Goal: Information Seeking & Learning: Learn about a topic

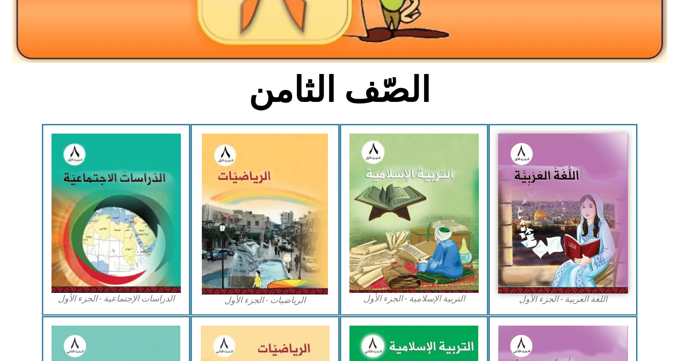
scroll to position [286, 0]
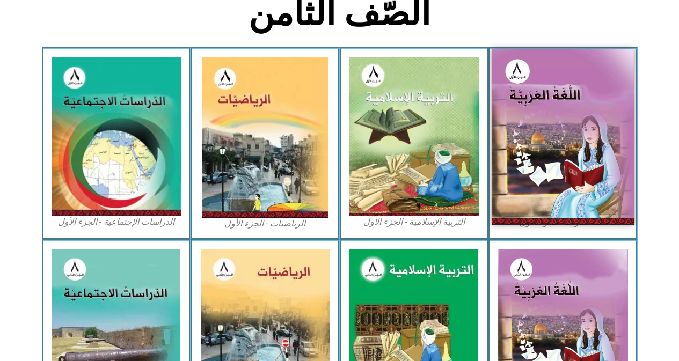
click at [588, 152] on img at bounding box center [563, 137] width 143 height 176
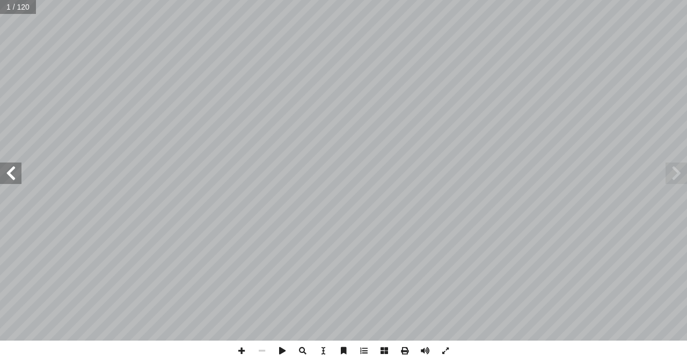
click at [11, 165] on span at bounding box center [10, 173] width 21 height 21
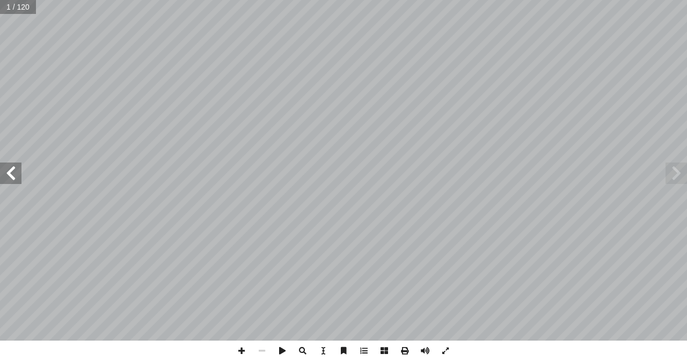
click at [11, 165] on span at bounding box center [10, 173] width 21 height 21
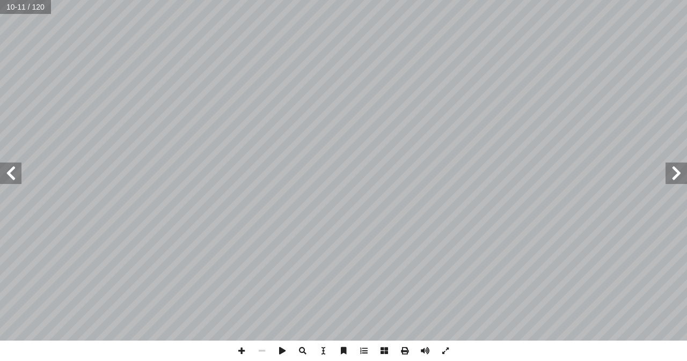
click at [11, 165] on span at bounding box center [10, 173] width 21 height 21
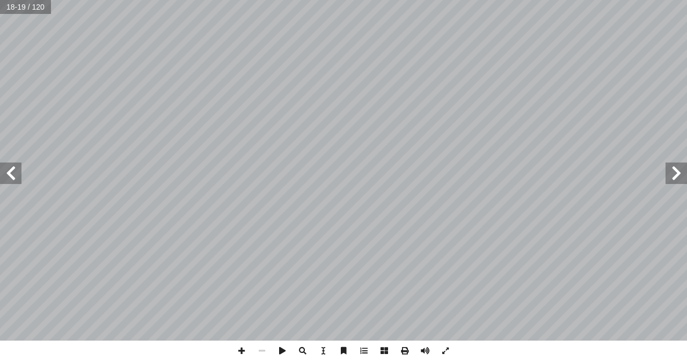
click at [11, 165] on span at bounding box center [10, 173] width 21 height 21
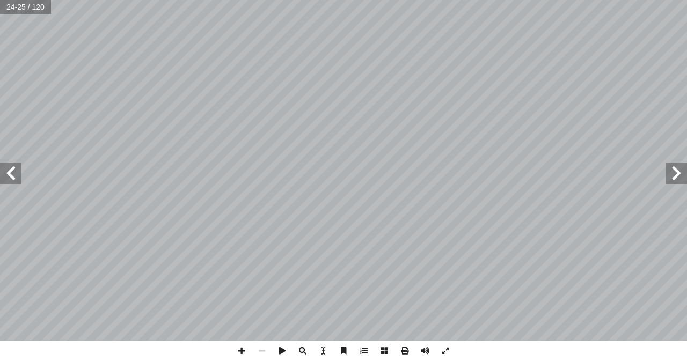
click at [11, 165] on span at bounding box center [10, 173] width 21 height 21
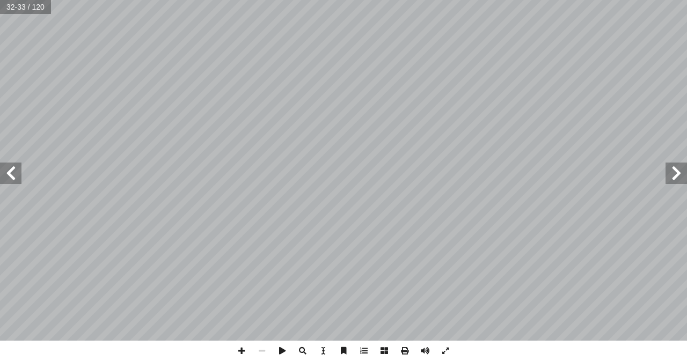
click at [11, 165] on span at bounding box center [10, 173] width 21 height 21
click at [246, 346] on span at bounding box center [241, 351] width 20 height 20
click at [11, 175] on span at bounding box center [10, 173] width 21 height 21
click at [511, 341] on div "٣٦ ، ِ ه ِ ت ْ ي َ ب لى ِ إ ا ٌ غير َ ص ٌ ل ْ ف ِ ط َ و ُ ه َ ون)، و ديس أ ا وم…" at bounding box center [343, 180] width 687 height 361
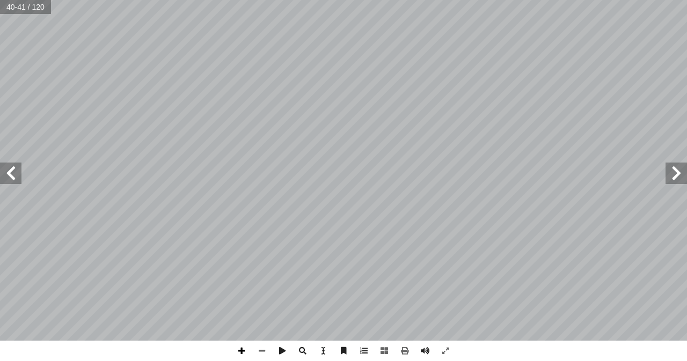
click at [238, 344] on span at bounding box center [241, 351] width 20 height 20
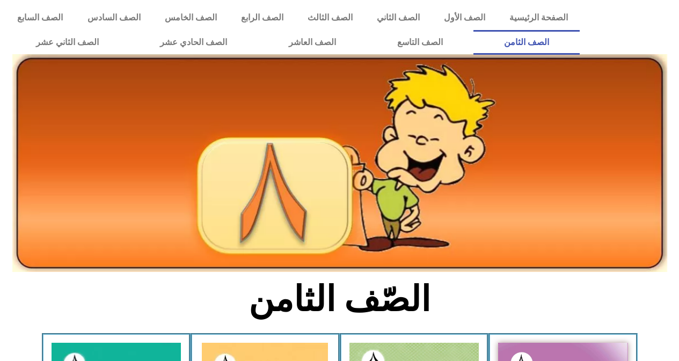
scroll to position [286, 0]
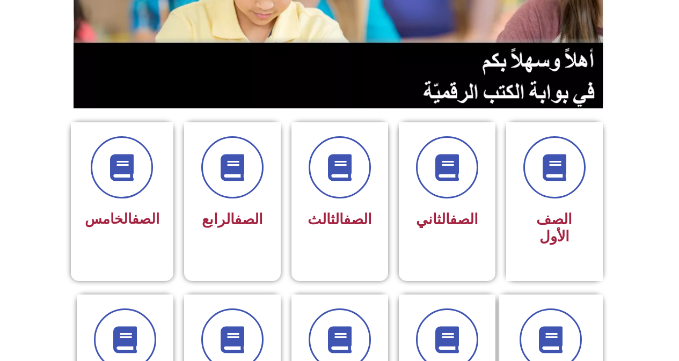
scroll to position [286, 0]
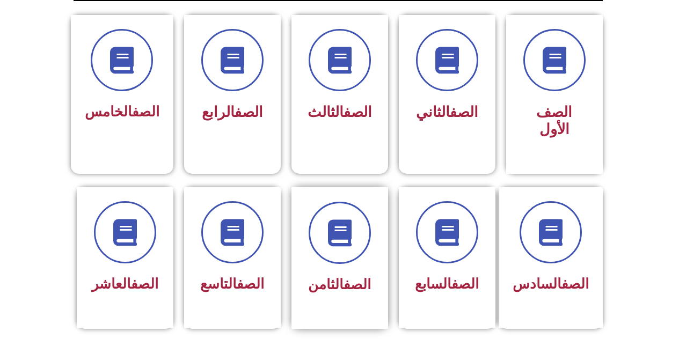
click at [354, 276] on link "الصف" at bounding box center [357, 284] width 27 height 16
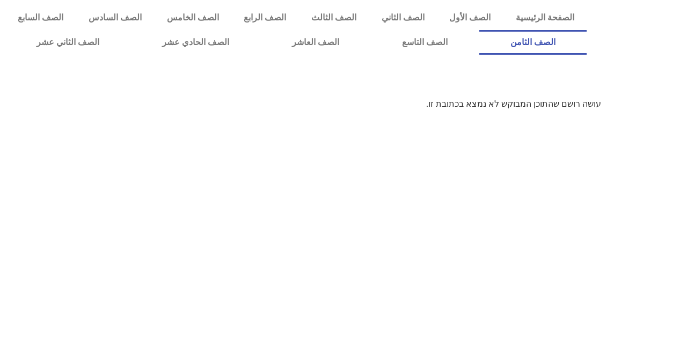
click at [479, 30] on link "الصف الثامن" at bounding box center [533, 42] width 108 height 25
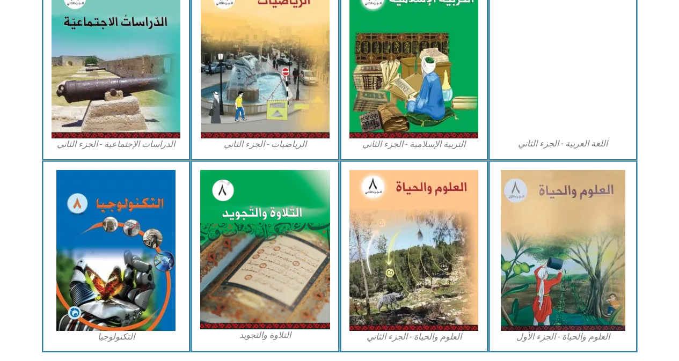
scroll to position [573, 0]
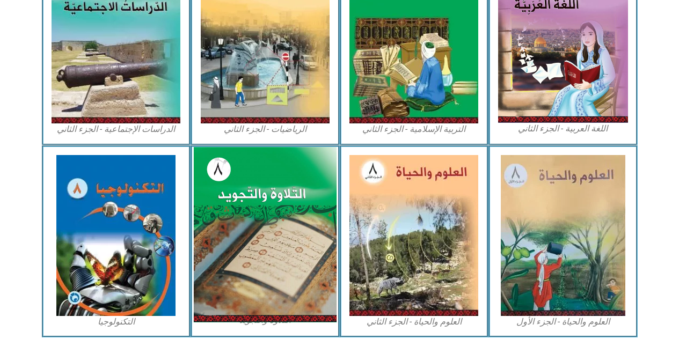
click at [243, 238] on img at bounding box center [265, 235] width 143 height 176
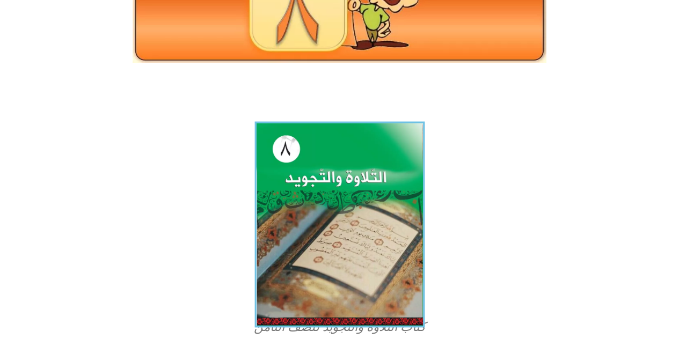
scroll to position [137, 0]
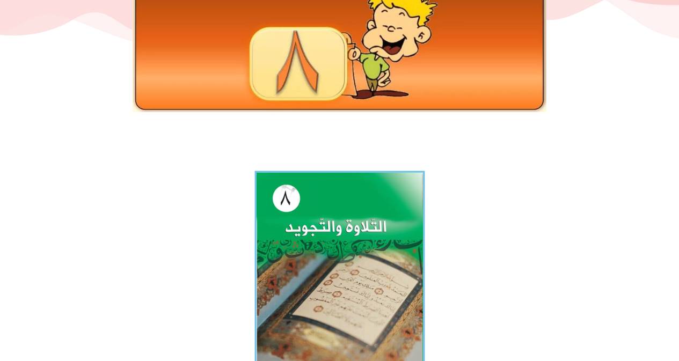
click at [312, 207] on img at bounding box center [339, 274] width 170 height 206
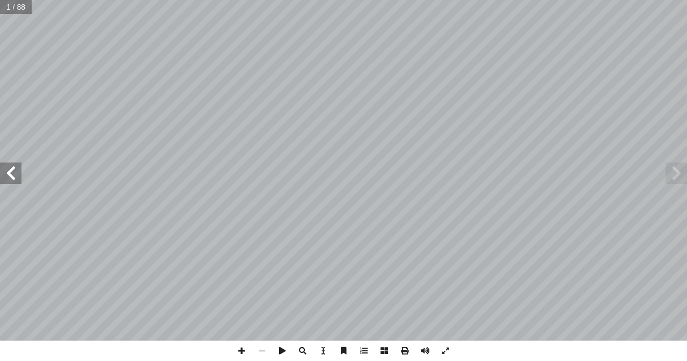
click at [8, 169] on span at bounding box center [10, 173] width 21 height 21
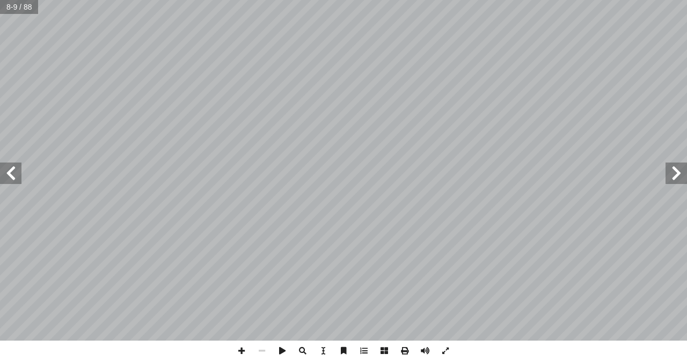
click at [12, 178] on span at bounding box center [10, 173] width 21 height 21
click at [12, 179] on span at bounding box center [10, 173] width 21 height 21
click at [241, 354] on span at bounding box center [241, 351] width 20 height 20
